Goal: Information Seeking & Learning: Compare options

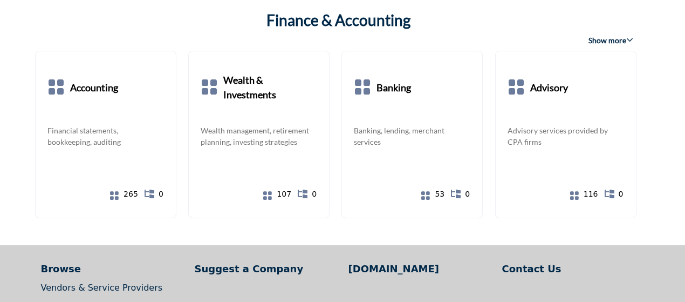
scroll to position [2051, 0]
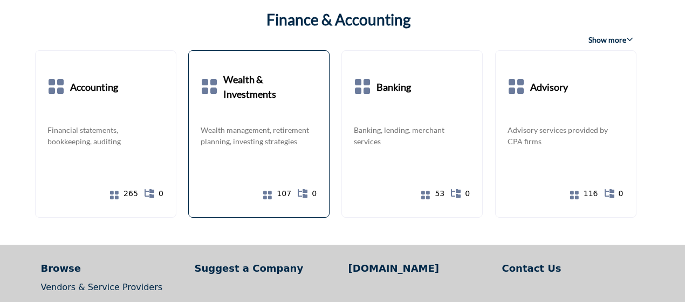
click at [240, 88] on b "Wealth & Investments" at bounding box center [270, 87] width 94 height 49
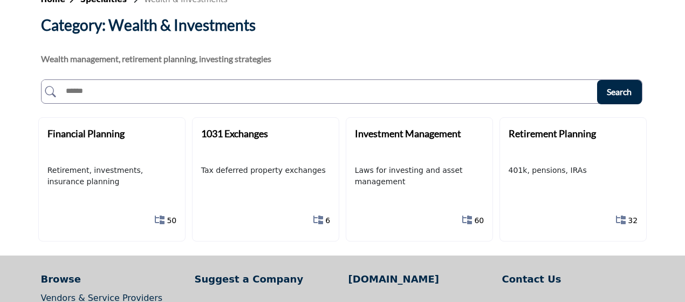
scroll to position [108, 0]
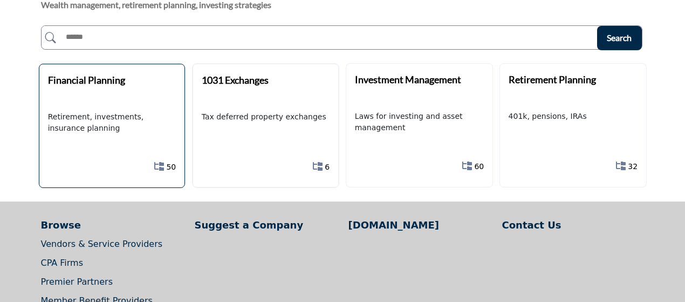
click at [58, 115] on p "Retirement, investments, insurance planning" at bounding box center [112, 122] width 128 height 23
click at [81, 83] on b "Financial Planning" at bounding box center [86, 80] width 77 height 12
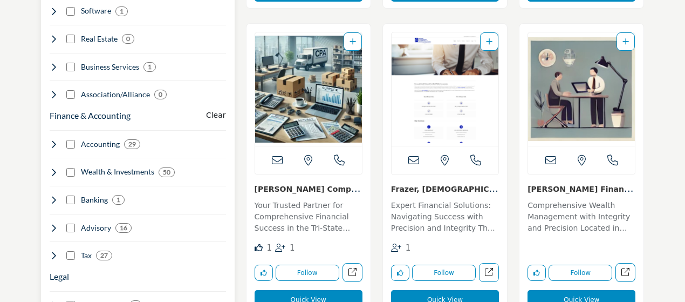
scroll to position [594, 0]
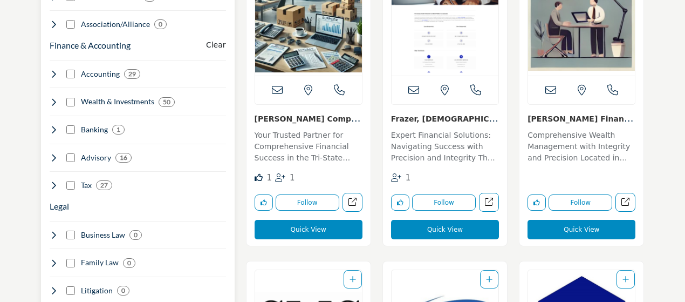
scroll to position [648, 0]
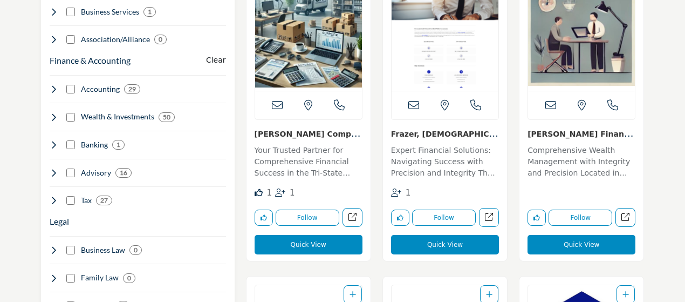
click at [572, 132] on link "Spinelli Financial A..." at bounding box center [581, 139] width 106 height 22
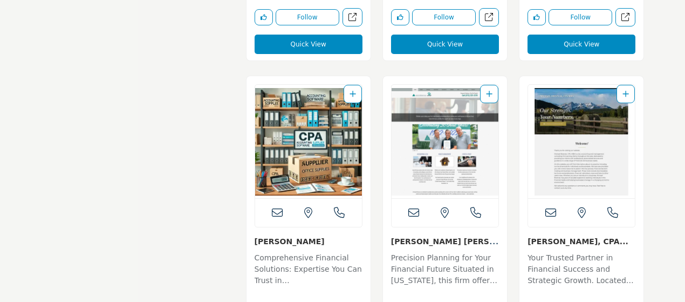
scroll to position [2969, 0]
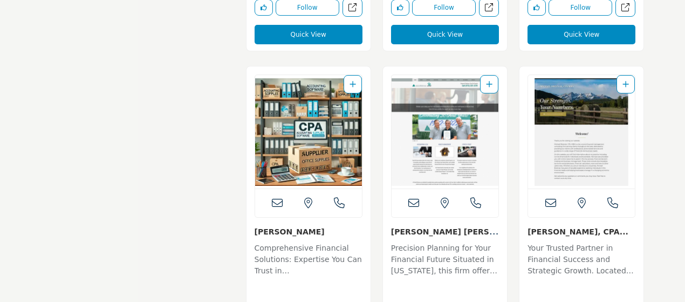
click at [415, 226] on link "[PERSON_NAME] [PERSON_NAME] PA" at bounding box center [445, 237] width 108 height 22
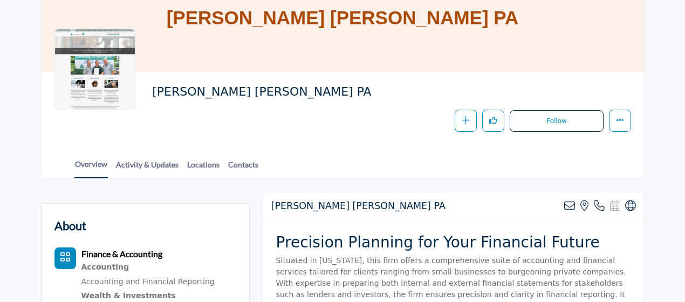
scroll to position [162, 0]
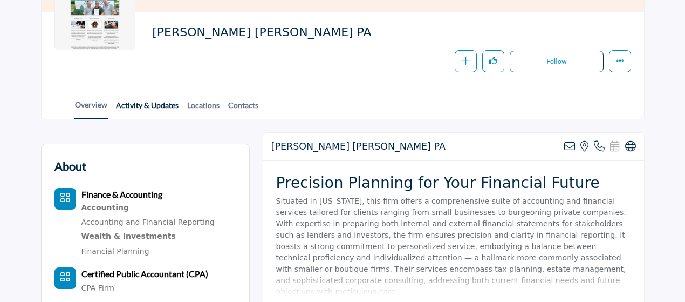
click at [140, 104] on link "Activity & Updates" at bounding box center [148, 108] width 64 height 19
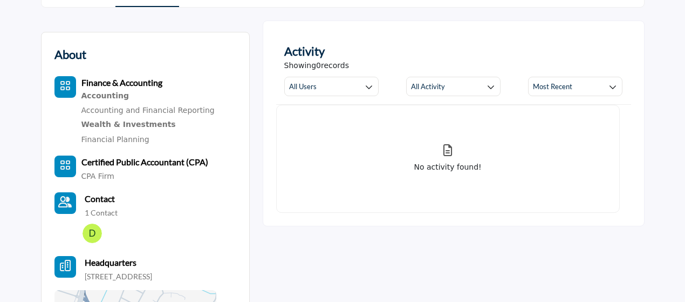
scroll to position [216, 0]
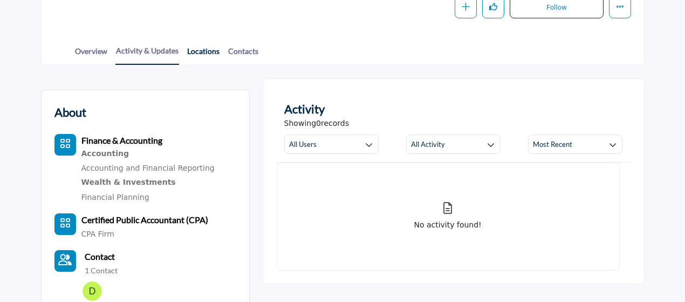
click at [197, 49] on link "Locations" at bounding box center [203, 54] width 33 height 19
